Goal: Information Seeking & Learning: Learn about a topic

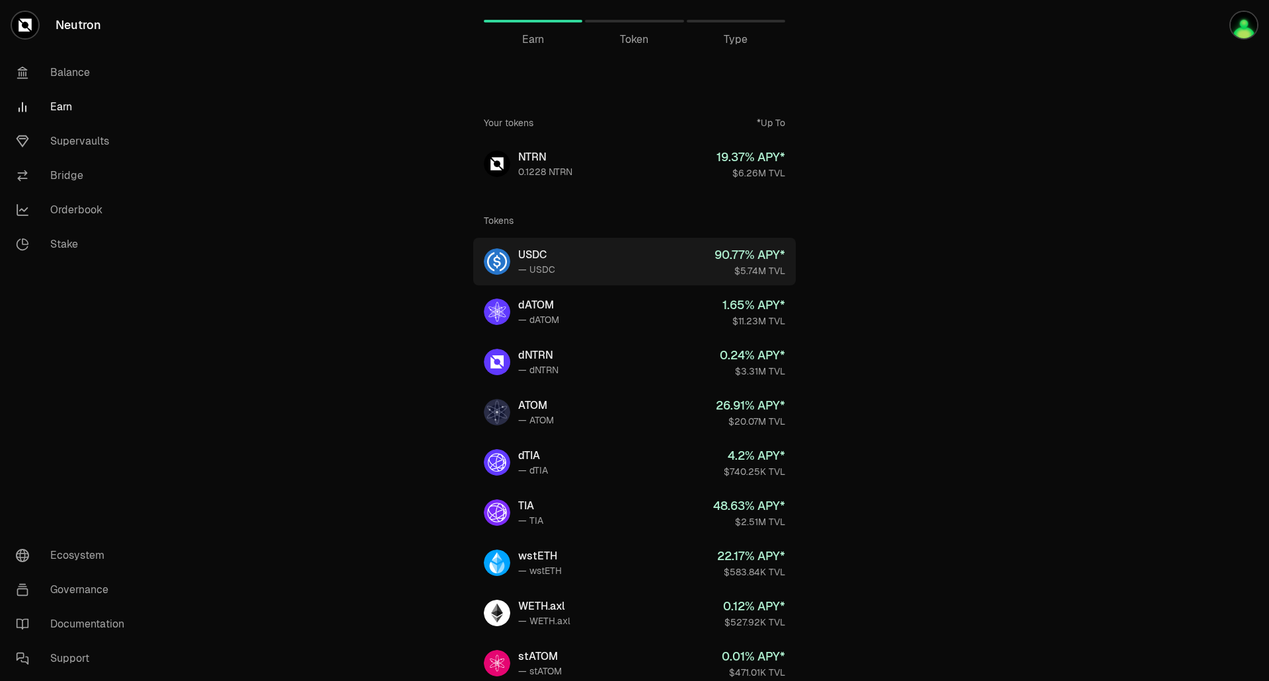
click at [615, 258] on link "USDC — USDC 90.77 % APY* $5.74M TVL" at bounding box center [634, 262] width 322 height 48
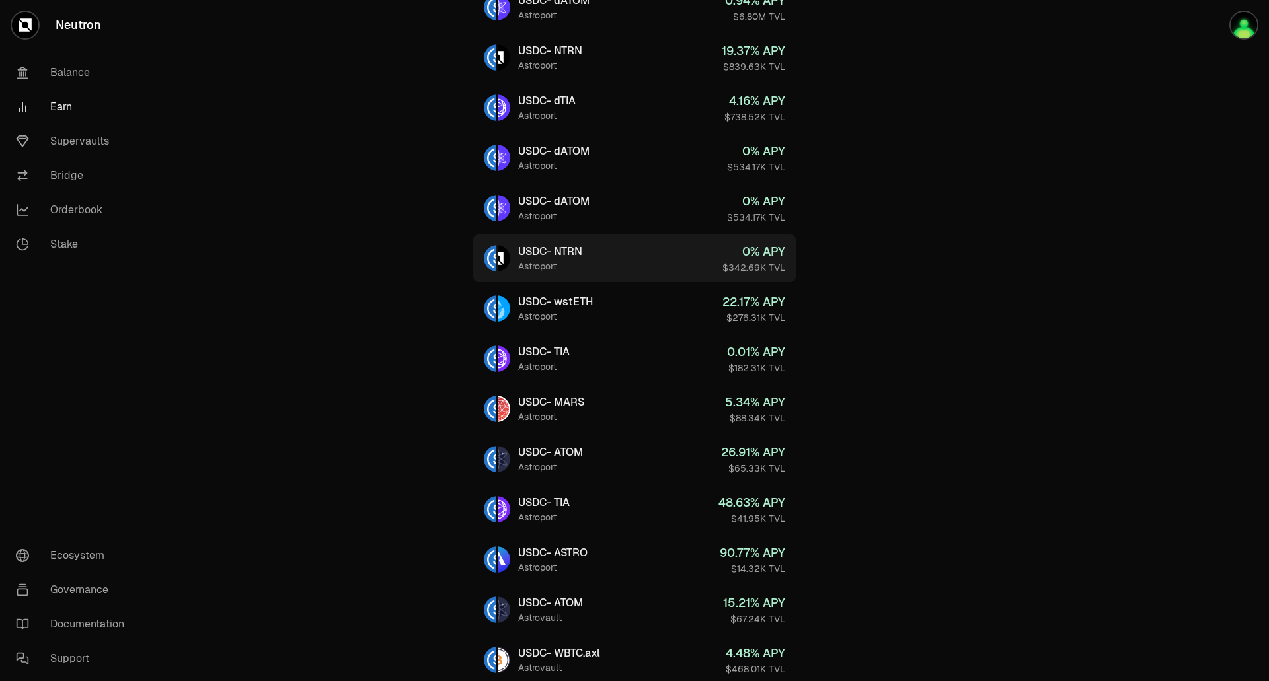
scroll to position [197, 0]
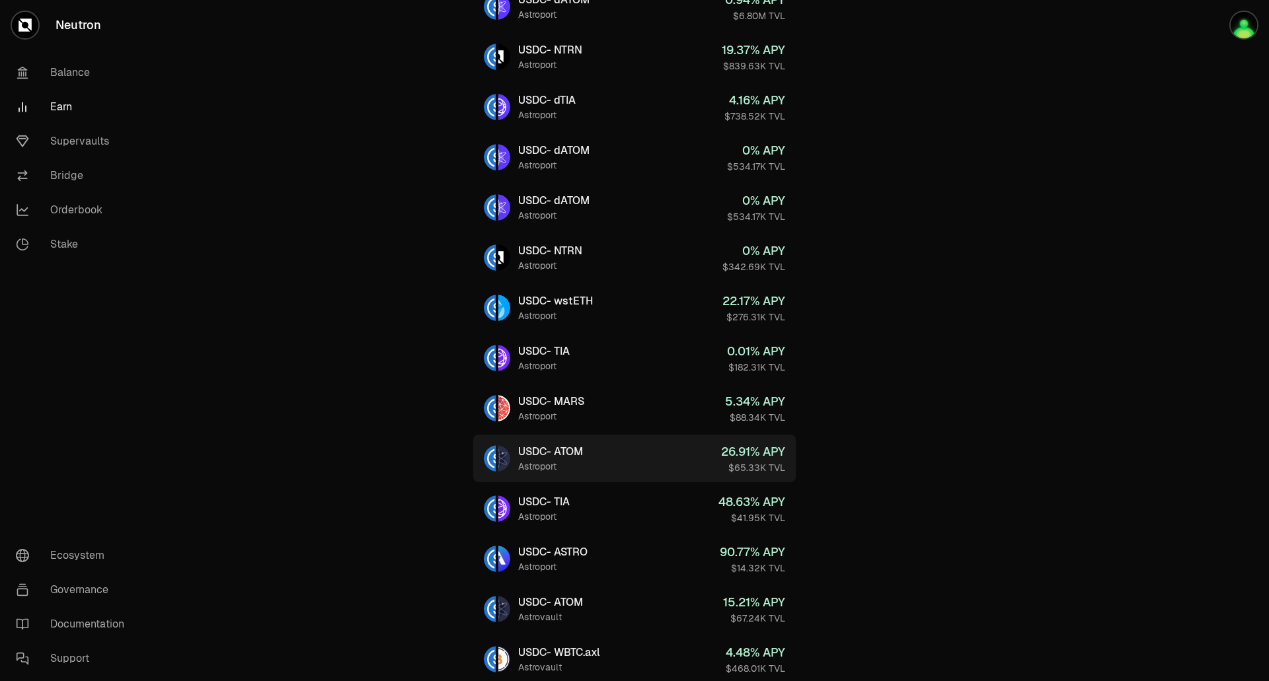
click at [629, 451] on link "USDC - ATOM Astroport 26.91 % APY $65.33K TVL" at bounding box center [634, 459] width 322 height 48
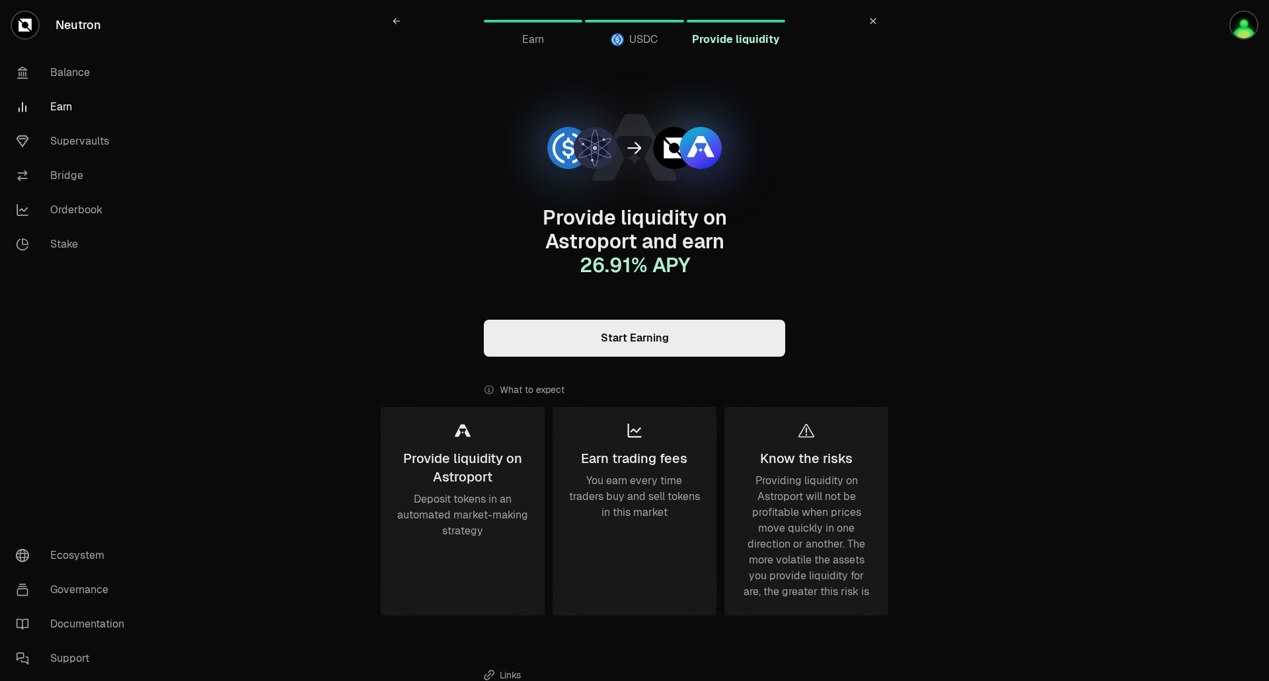
click at [874, 24] on icon at bounding box center [873, 21] width 8 height 8
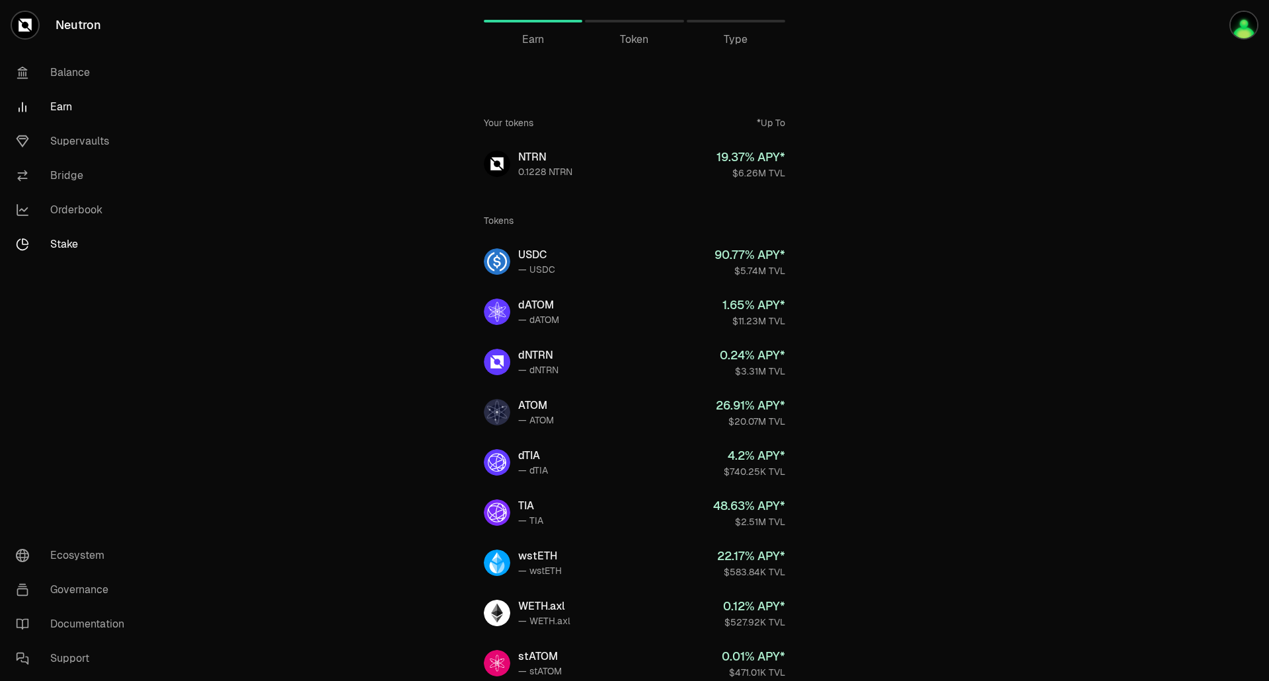
click at [61, 252] on link "Stake" at bounding box center [73, 244] width 137 height 34
